Goal: Task Accomplishment & Management: Use online tool/utility

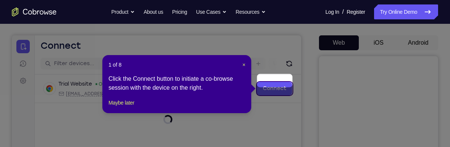
scroll to position [69, 0]
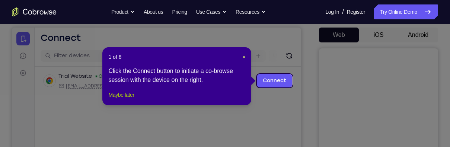
click at [124, 99] on button "Maybe later" at bounding box center [121, 94] width 26 height 9
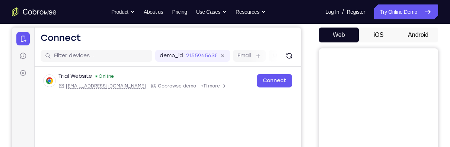
click at [415, 31] on button "Android" at bounding box center [418, 35] width 40 height 15
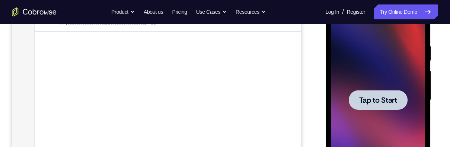
scroll to position [133, 0]
click at [394, 97] on span "Tap to Start" at bounding box center [378, 99] width 38 height 7
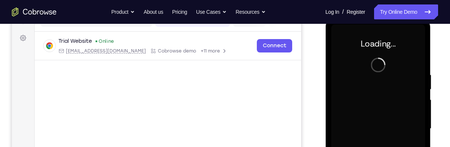
scroll to position [103, 0]
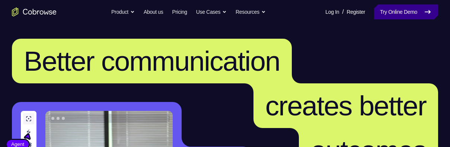
click at [408, 9] on link "Try Online Demo" at bounding box center [406, 11] width 64 height 15
click at [404, 15] on link "Try Online Demo" at bounding box center [406, 11] width 64 height 15
click at [398, 9] on link "Try Online Demo" at bounding box center [406, 11] width 64 height 15
click at [393, 13] on link "Try Online Demo" at bounding box center [406, 11] width 64 height 15
click at [392, 14] on link "Try Online Demo" at bounding box center [406, 11] width 64 height 15
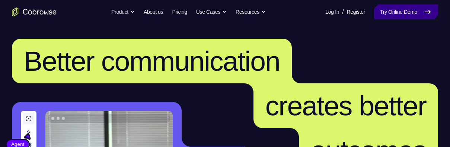
click at [394, 15] on link "Try Online Demo" at bounding box center [406, 11] width 64 height 15
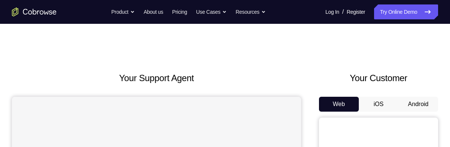
scroll to position [74, 0]
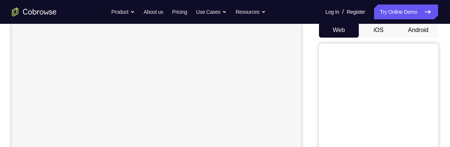
click at [418, 31] on button "Android" at bounding box center [418, 30] width 40 height 15
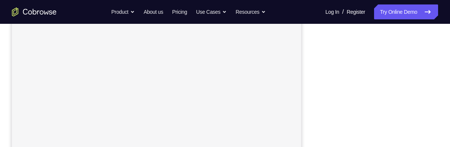
scroll to position [134, 0]
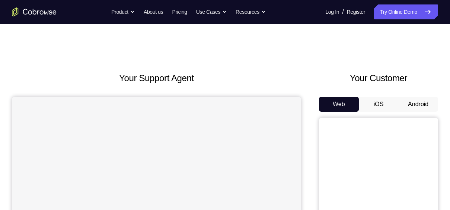
click at [421, 107] on button "Android" at bounding box center [418, 104] width 40 height 15
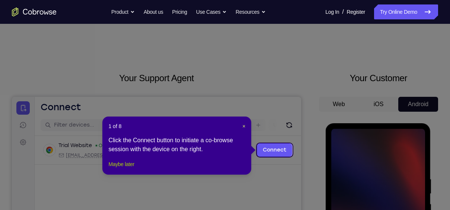
click at [125, 169] on button "Maybe later" at bounding box center [121, 164] width 26 height 9
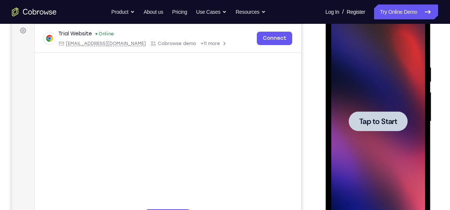
scroll to position [115, 0]
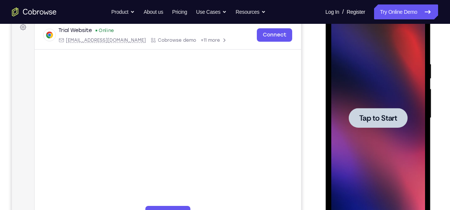
click at [373, 115] on span "Tap to Start" at bounding box center [378, 117] width 38 height 7
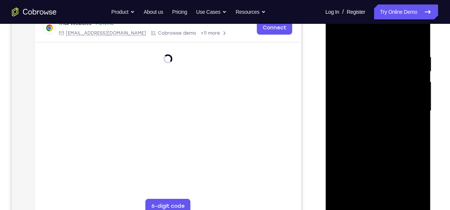
scroll to position [123, 0]
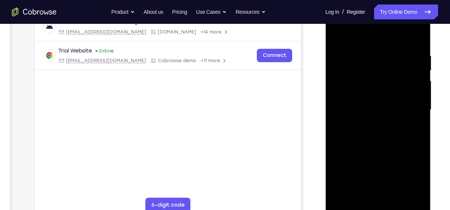
click at [379, 209] on div at bounding box center [378, 110] width 94 height 208
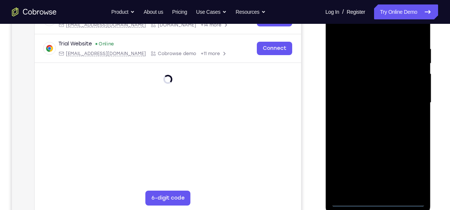
scroll to position [135, 0]
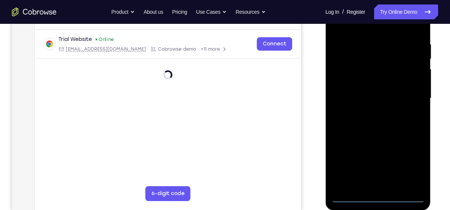
click at [410, 161] on div at bounding box center [378, 98] width 94 height 208
click at [367, 32] on div at bounding box center [378, 98] width 94 height 208
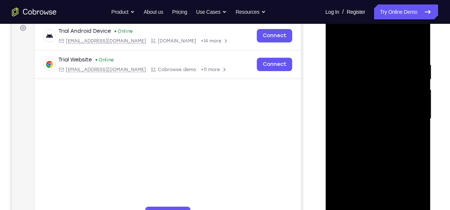
scroll to position [114, 0]
click at [385, 43] on div at bounding box center [378, 119] width 94 height 208
click at [407, 115] on div at bounding box center [378, 119] width 94 height 208
click at [368, 134] on div at bounding box center [378, 119] width 94 height 208
click at [377, 153] on div at bounding box center [378, 119] width 94 height 208
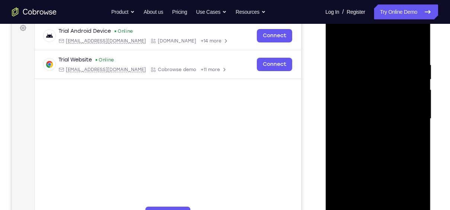
click at [388, 87] on div at bounding box center [378, 119] width 94 height 208
click at [403, 100] on div at bounding box center [378, 119] width 94 height 208
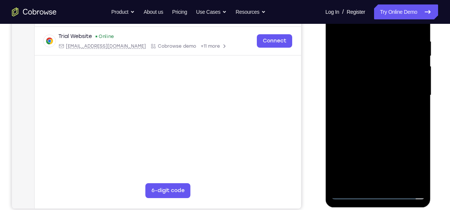
scroll to position [138, 0]
click at [380, 191] on div at bounding box center [378, 95] width 94 height 208
click at [347, 89] on div at bounding box center [378, 95] width 94 height 208
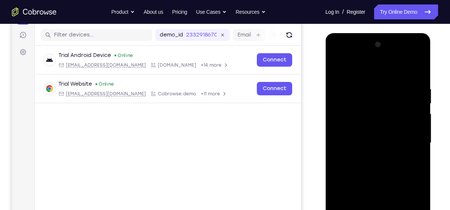
scroll to position [89, 0]
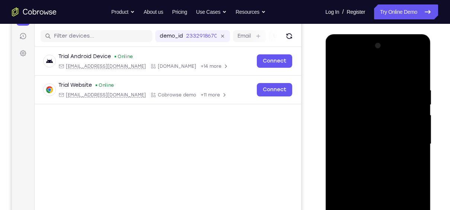
click at [389, 148] on div at bounding box center [378, 144] width 94 height 208
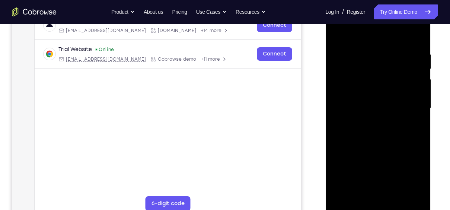
scroll to position [139, 0]
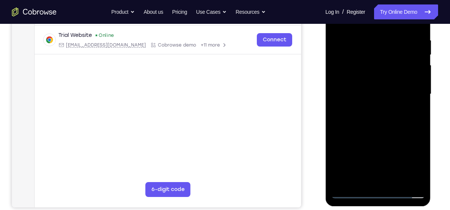
click at [388, 176] on div at bounding box center [378, 94] width 94 height 208
click at [395, 68] on div at bounding box center [378, 94] width 94 height 208
click at [383, 44] on div at bounding box center [378, 94] width 94 height 208
click at [389, 68] on div at bounding box center [378, 94] width 94 height 208
click at [410, 111] on div at bounding box center [378, 94] width 94 height 208
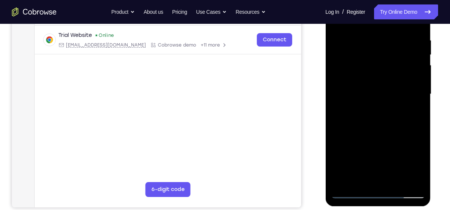
click at [413, 112] on div at bounding box center [378, 94] width 94 height 208
click at [406, 175] on div at bounding box center [378, 94] width 94 height 208
click at [405, 180] on div at bounding box center [378, 94] width 94 height 208
click at [386, 177] on div at bounding box center [378, 94] width 94 height 208
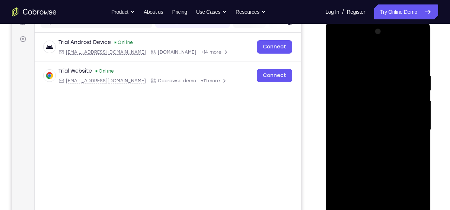
scroll to position [103, 0]
click at [388, 86] on div at bounding box center [378, 130] width 94 height 208
click at [394, 86] on div at bounding box center [378, 130] width 94 height 208
click at [362, 161] on div at bounding box center [378, 130] width 94 height 208
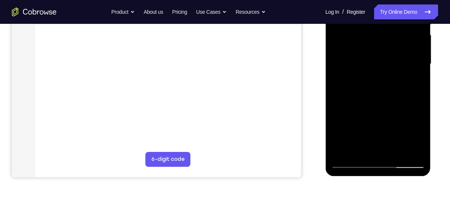
scroll to position [169, 0]
click at [405, 164] on div at bounding box center [378, 64] width 94 height 208
click at [334, 74] on div at bounding box center [378, 64] width 94 height 208
click at [388, 32] on div at bounding box center [378, 64] width 94 height 208
click at [386, 97] on div at bounding box center [378, 64] width 94 height 208
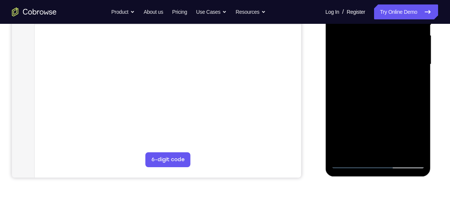
click at [400, 52] on div at bounding box center [378, 64] width 94 height 208
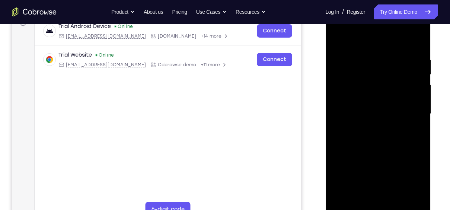
scroll to position [120, 0]
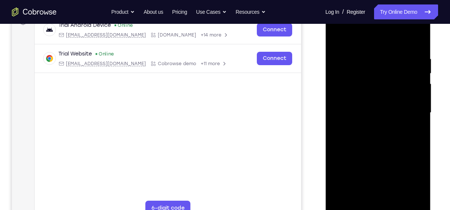
click at [393, 143] on div at bounding box center [378, 113] width 94 height 208
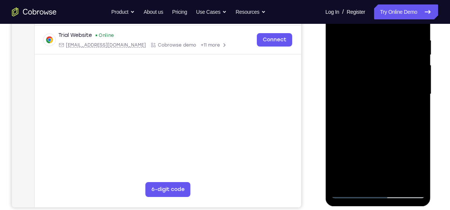
scroll to position [139, 0]
click at [410, 182] on div at bounding box center [378, 94] width 94 height 208
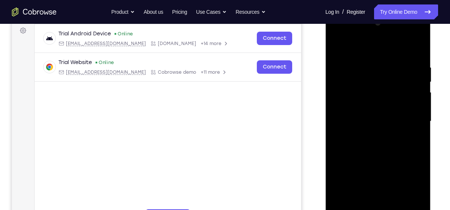
scroll to position [111, 0]
click at [339, 48] on div at bounding box center [378, 121] width 94 height 208
click at [351, 148] on div at bounding box center [378, 121] width 94 height 208
click at [339, 44] on div at bounding box center [378, 121] width 94 height 208
click at [365, 167] on div at bounding box center [378, 121] width 94 height 208
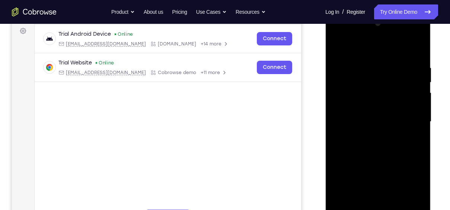
click at [387, 102] on div at bounding box center [378, 121] width 94 height 208
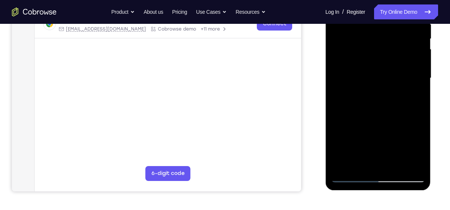
scroll to position [157, 0]
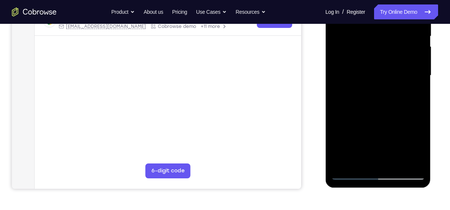
click at [405, 174] on div at bounding box center [378, 75] width 94 height 208
click at [364, 107] on div at bounding box center [378, 75] width 94 height 208
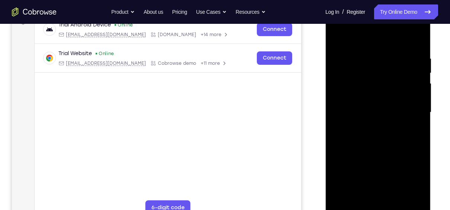
scroll to position [109, 0]
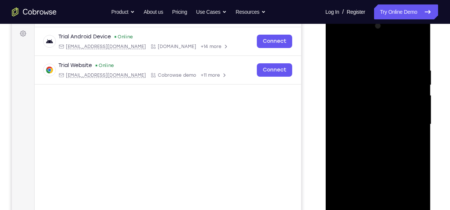
click at [338, 35] on div at bounding box center [378, 124] width 94 height 208
click at [342, 40] on div at bounding box center [378, 124] width 94 height 208
click at [356, 151] on div at bounding box center [378, 124] width 94 height 208
click at [381, 94] on div at bounding box center [378, 124] width 94 height 208
click at [360, 140] on div at bounding box center [378, 124] width 94 height 208
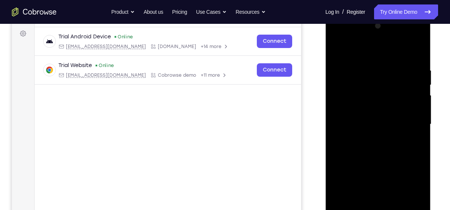
click at [340, 85] on div at bounding box center [378, 124] width 94 height 208
click at [340, 88] on div at bounding box center [378, 124] width 94 height 208
click at [342, 85] on div at bounding box center [378, 124] width 94 height 208
click at [339, 84] on div at bounding box center [378, 124] width 94 height 208
click at [340, 83] on div at bounding box center [378, 124] width 94 height 208
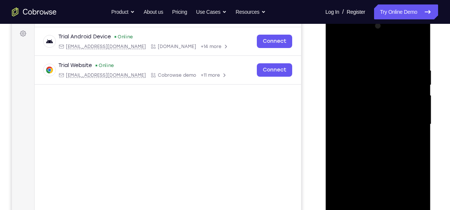
click at [415, 70] on div at bounding box center [378, 124] width 94 height 208
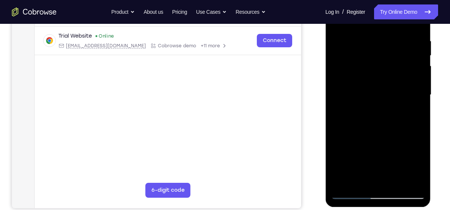
scroll to position [143, 0]
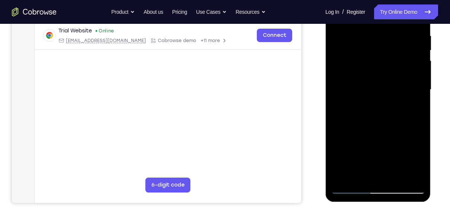
click at [340, 58] on div at bounding box center [378, 89] width 94 height 208
click at [369, 46] on div at bounding box center [378, 89] width 94 height 208
click at [405, 189] on div at bounding box center [378, 89] width 94 height 208
click at [336, 96] on div at bounding box center [378, 89] width 94 height 208
click at [409, 192] on div at bounding box center [378, 89] width 94 height 208
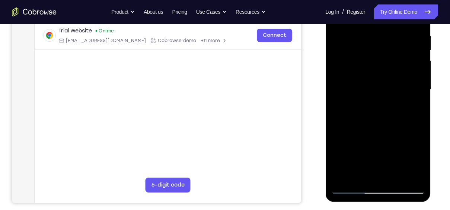
click at [376, 90] on div at bounding box center [378, 89] width 94 height 208
click at [374, 66] on div at bounding box center [378, 89] width 94 height 208
click at [383, 126] on div at bounding box center [378, 89] width 94 height 208
click at [349, 66] on div at bounding box center [378, 89] width 94 height 208
click at [391, 70] on div at bounding box center [378, 89] width 94 height 208
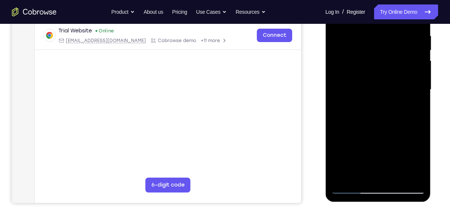
click at [399, 176] on div at bounding box center [378, 89] width 94 height 208
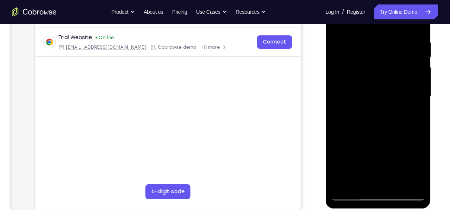
scroll to position [134, 0]
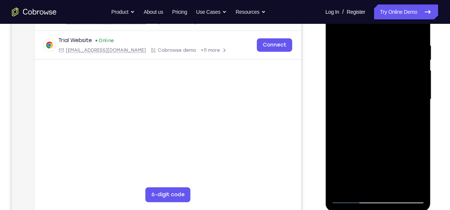
click at [389, 136] on div at bounding box center [378, 99] width 94 height 208
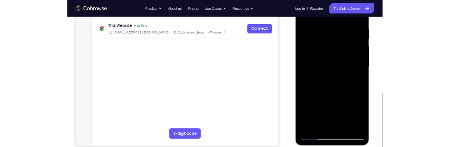
scroll to position [137, 0]
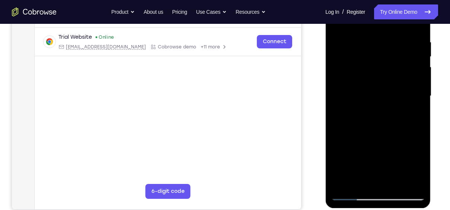
click at [382, 94] on div at bounding box center [378, 96] width 94 height 208
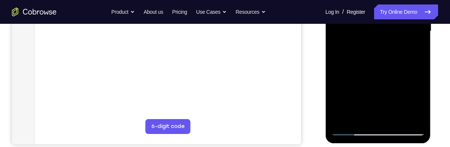
scroll to position [202, 0]
click at [379, 78] on div at bounding box center [378, 31] width 94 height 208
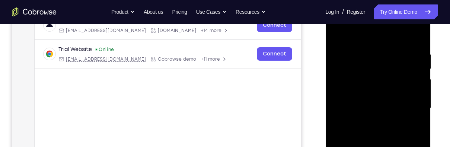
scroll to position [114, 0]
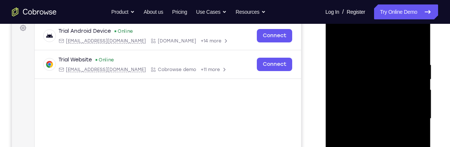
click at [339, 42] on div at bounding box center [378, 119] width 94 height 208
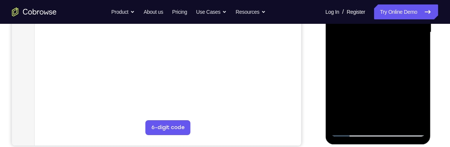
scroll to position [201, 0]
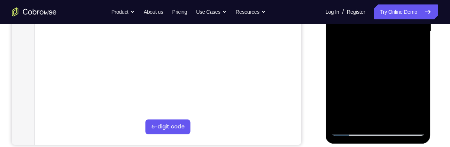
click at [396, 116] on div at bounding box center [378, 31] width 94 height 208
click at [381, 28] on div at bounding box center [378, 31] width 94 height 208
click at [360, 118] on div at bounding box center [378, 31] width 94 height 208
click at [365, 96] on div at bounding box center [378, 31] width 94 height 208
click at [413, 41] on div at bounding box center [378, 31] width 94 height 208
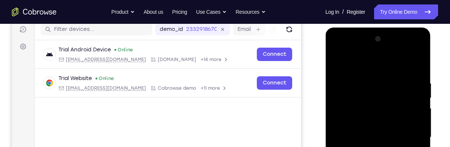
scroll to position [90, 0]
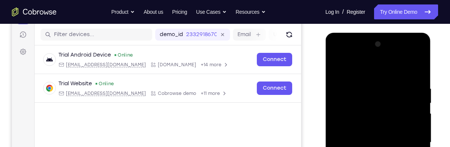
click at [337, 70] on div at bounding box center [378, 142] width 94 height 208
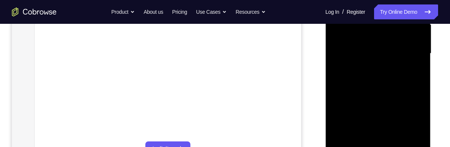
scroll to position [180, 0]
click at [381, 55] on div at bounding box center [378, 53] width 94 height 208
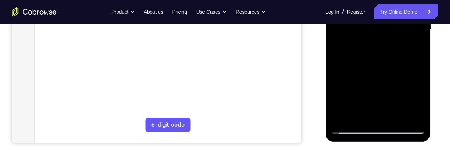
scroll to position [225, 0]
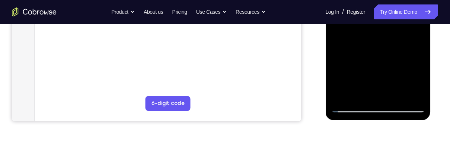
click at [363, 91] on div at bounding box center [378, 8] width 94 height 208
click at [397, 68] on div at bounding box center [378, 8] width 94 height 208
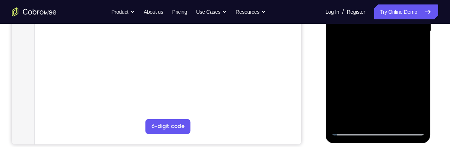
scroll to position [201, 0]
click at [413, 44] on div at bounding box center [378, 31] width 94 height 208
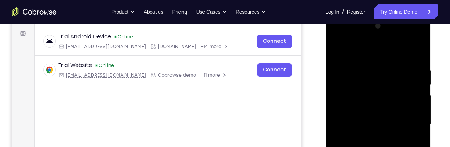
scroll to position [107, 0]
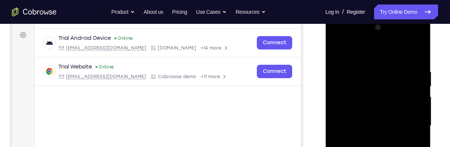
click at [336, 49] on div at bounding box center [378, 126] width 94 height 208
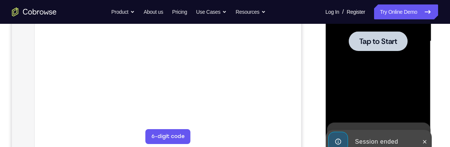
scroll to position [184, 0]
